Goal: Task Accomplishment & Management: Use online tool/utility

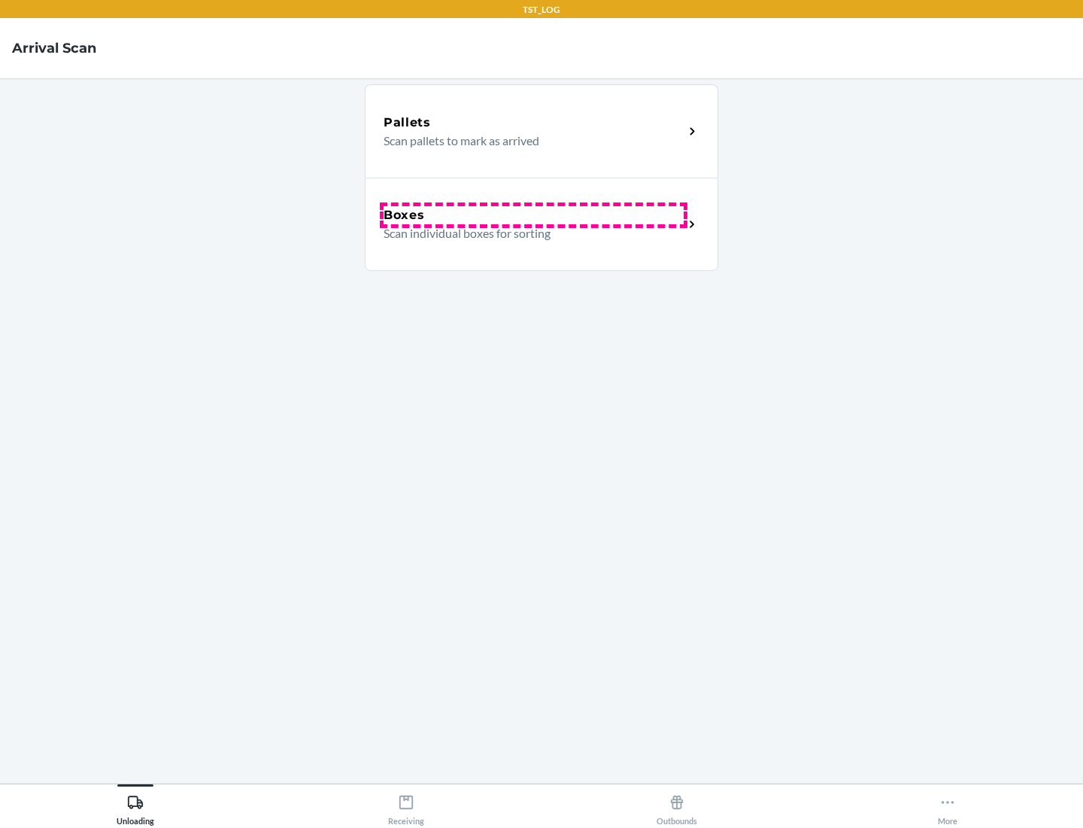
click at [533, 215] on div "Boxes" at bounding box center [534, 215] width 300 height 18
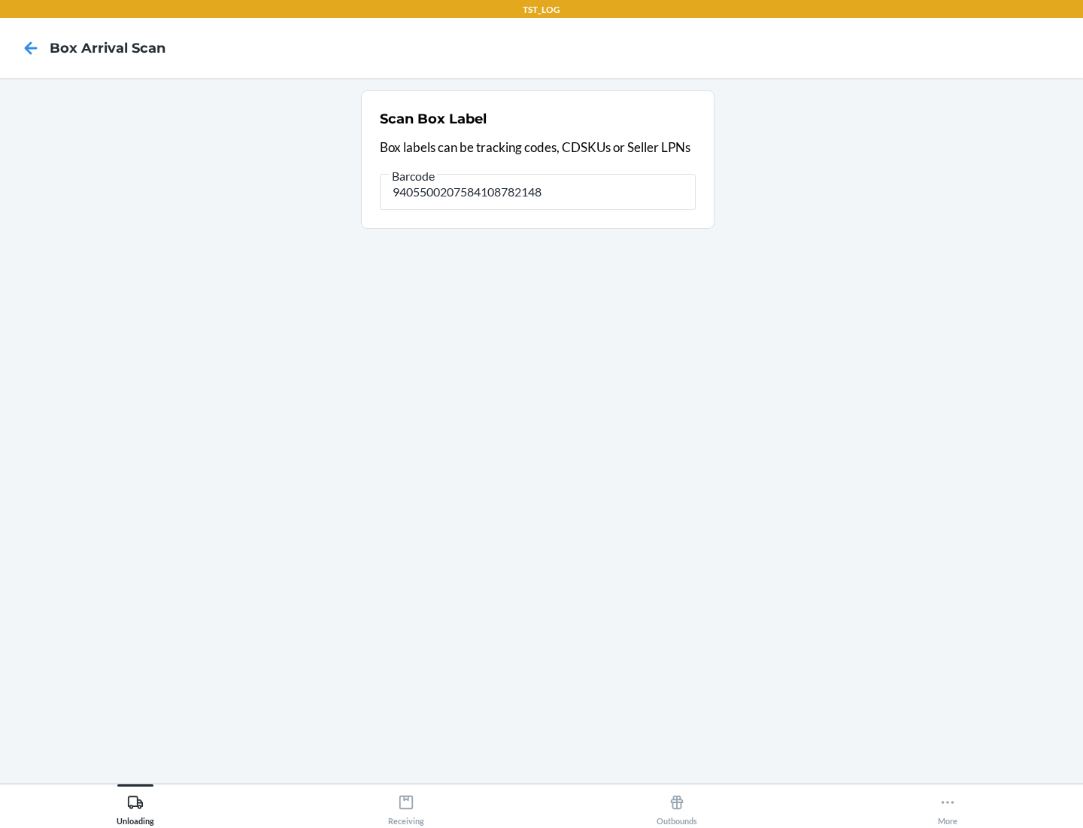
type input "9405500207584108782148"
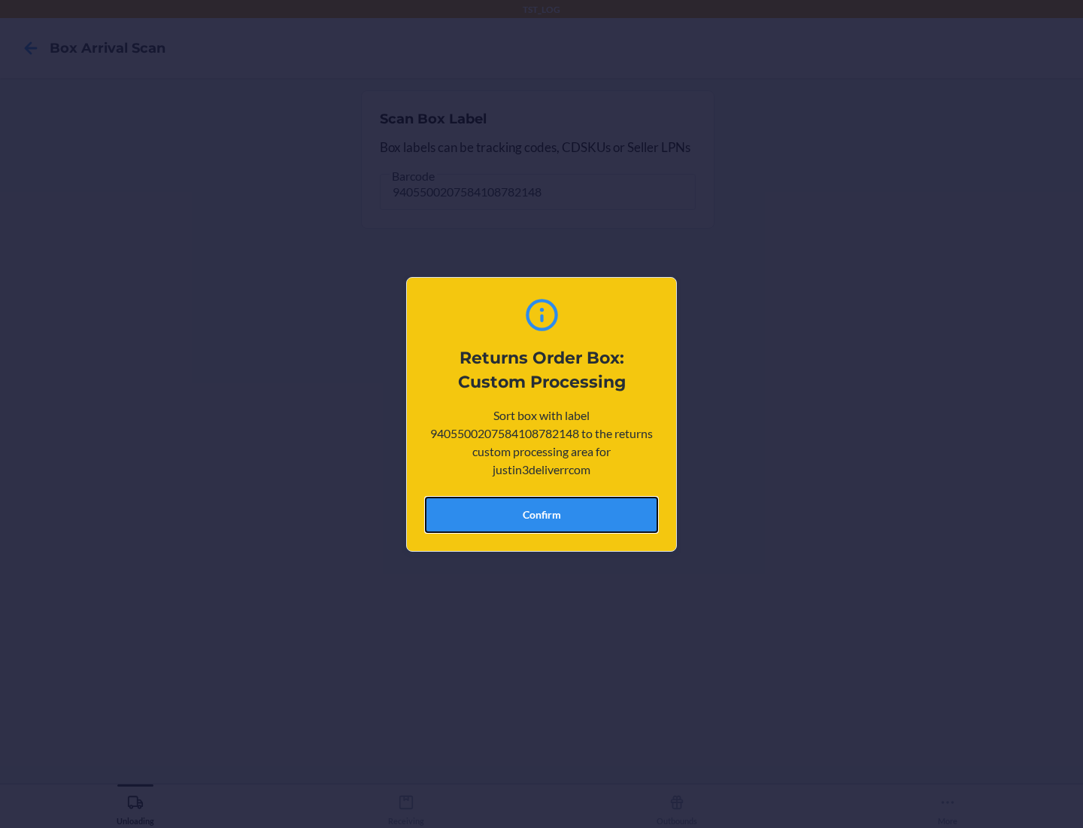
click at [542, 514] on button "Confirm" at bounding box center [541, 515] width 233 height 36
